Goal: Find specific page/section: Find specific page/section

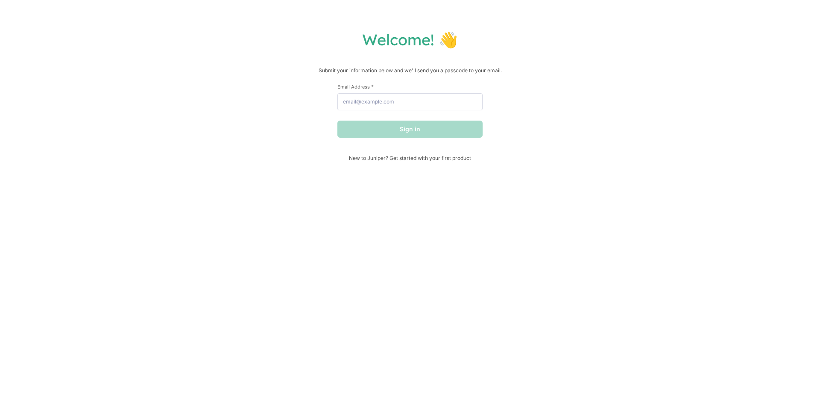
click at [408, 94] on div "Email Address *" at bounding box center [409, 96] width 145 height 27
drag, startPoint x: 411, startPoint y: 96, endPoint x: 400, endPoint y: 94, distance: 11.7
click at [412, 96] on input "Email Address *" at bounding box center [409, 101] width 145 height 17
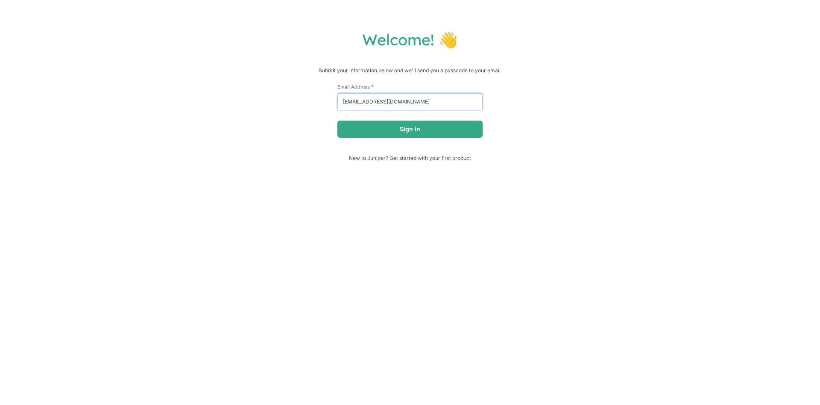
type input "[EMAIL_ADDRESS][DOMAIN_NAME]"
click at [337, 120] on button "Sign in" at bounding box center [409, 128] width 145 height 17
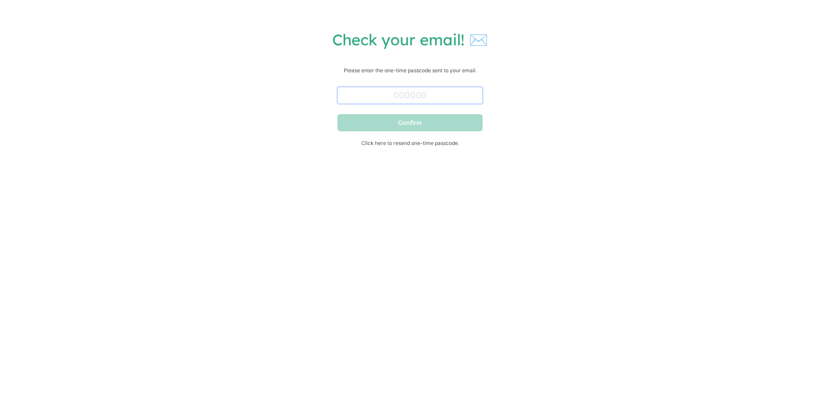
click at [416, 103] on input "text" at bounding box center [409, 95] width 145 height 17
paste input "936105"
type input "936105"
drag, startPoint x: 417, startPoint y: 138, endPoint x: 421, endPoint y: 127, distance: 11.5
click at [418, 138] on form "936105 Confirm Click here to resend one-time passcode." at bounding box center [409, 114] width 145 height 63
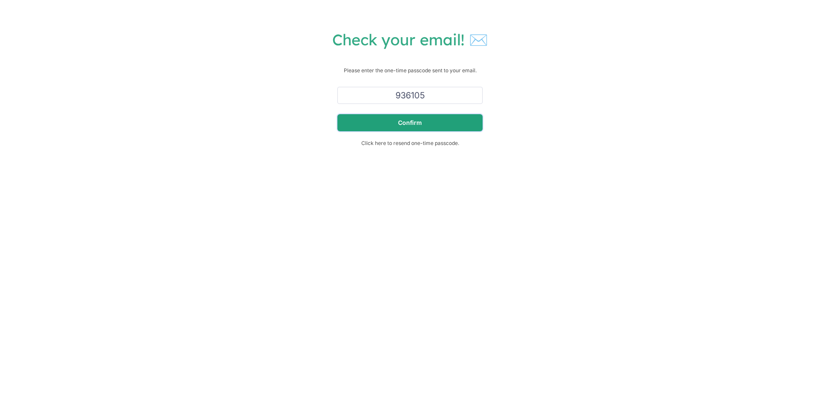
click at [422, 126] on button "Confirm" at bounding box center [409, 122] width 145 height 17
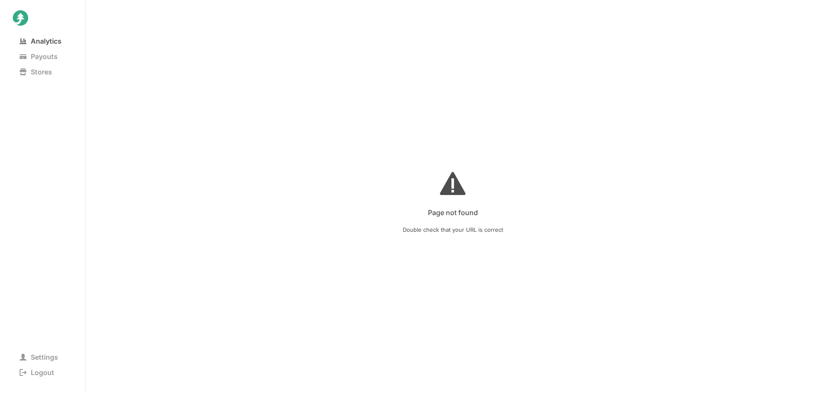
click at [40, 40] on span "Analytics" at bounding box center [41, 41] width 56 height 12
